Goal: Complete application form

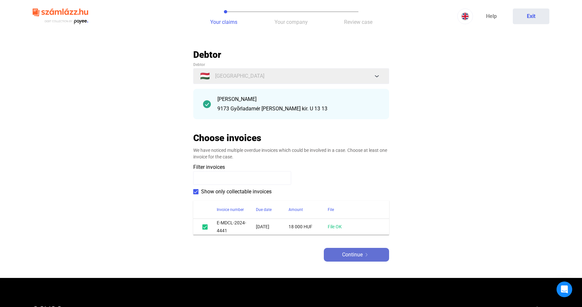
click at [355, 254] on span "Continue" at bounding box center [352, 255] width 21 height 8
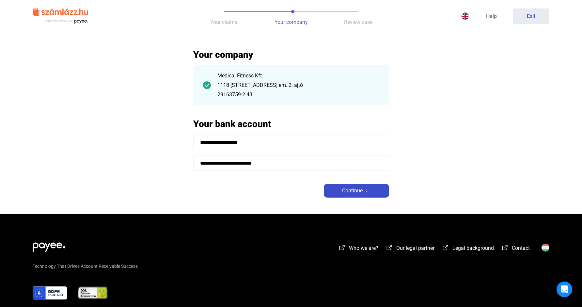
click at [356, 192] on span "Continue" at bounding box center [352, 191] width 21 height 8
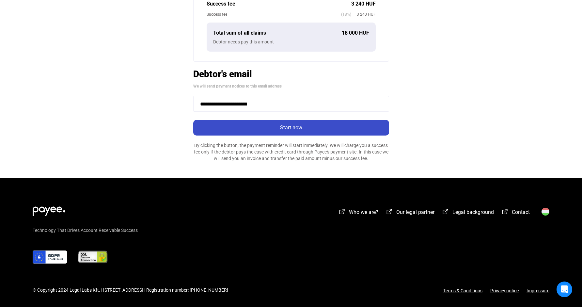
scroll to position [193, 0]
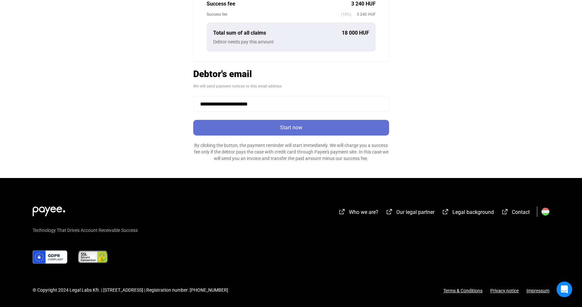
click at [293, 131] on div "Start now" at bounding box center [291, 128] width 192 height 8
